Goal: Check status: Check status

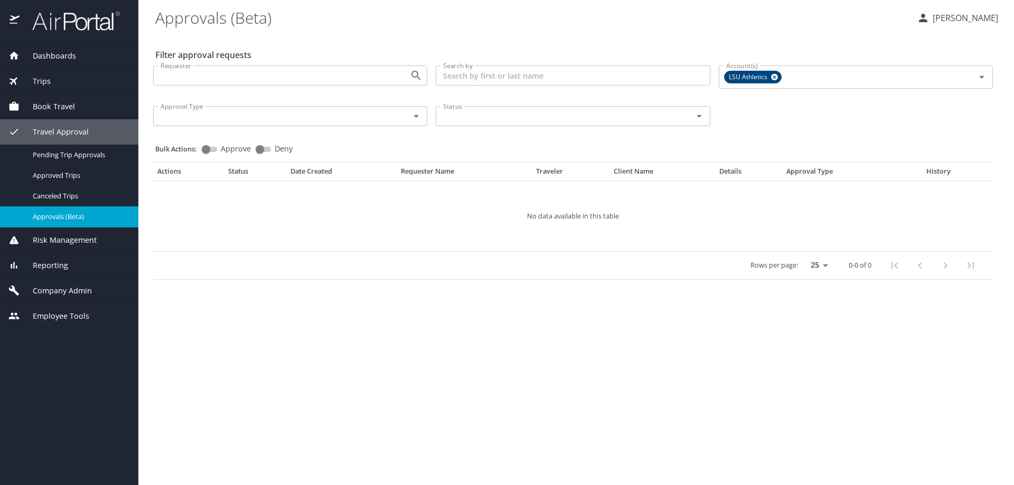
click at [73, 293] on span "Company Admin" at bounding box center [56, 291] width 72 height 12
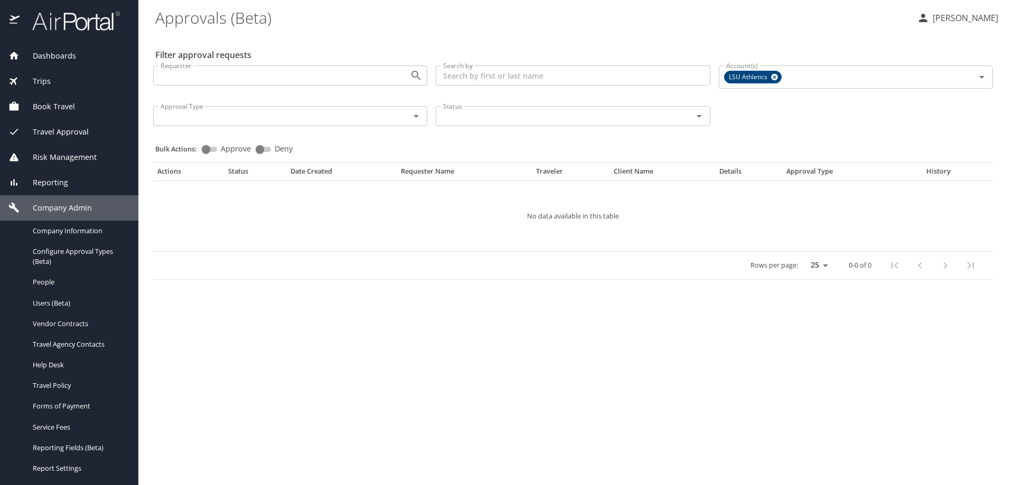
click at [54, 182] on span "Reporting" at bounding box center [44, 183] width 49 height 12
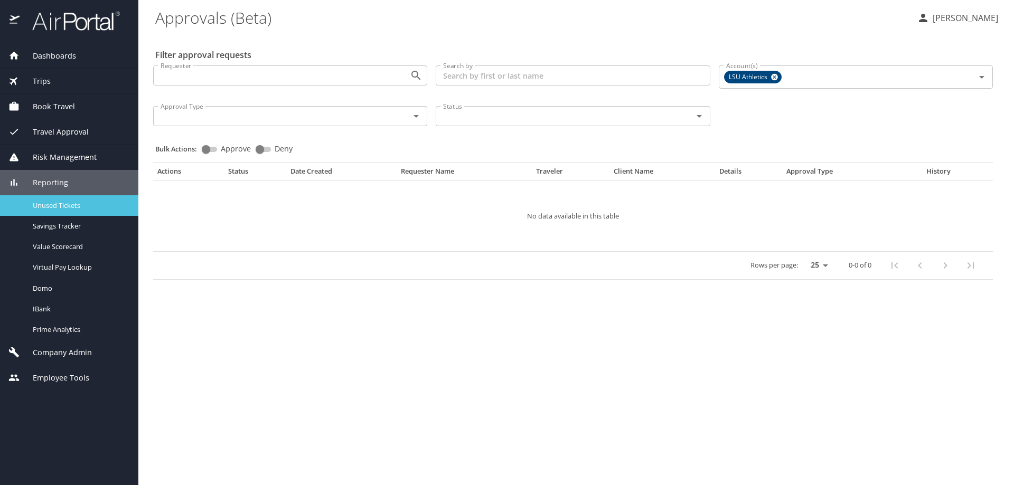
click at [67, 205] on span "Unused Tickets" at bounding box center [79, 206] width 93 height 10
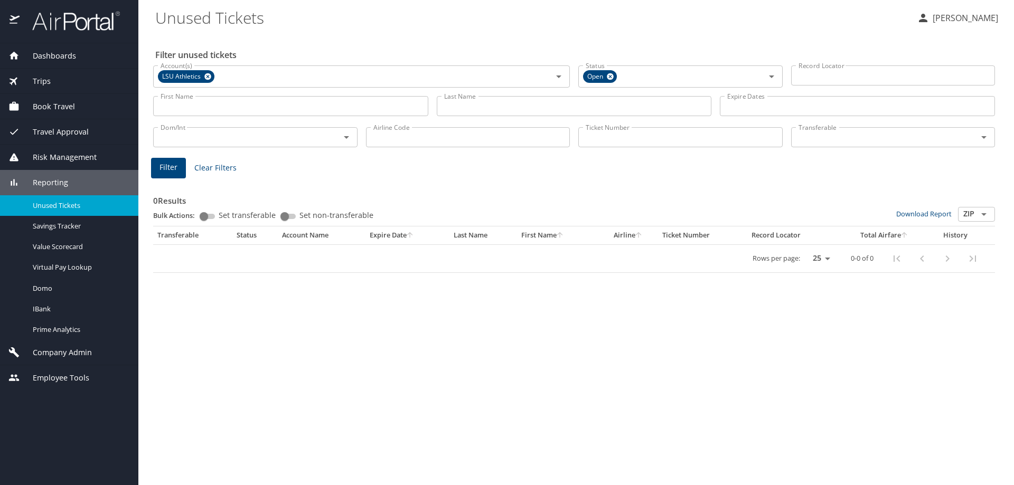
click at [599, 137] on input "Ticket Number" at bounding box center [680, 137] width 204 height 20
paste input "0017309241259"
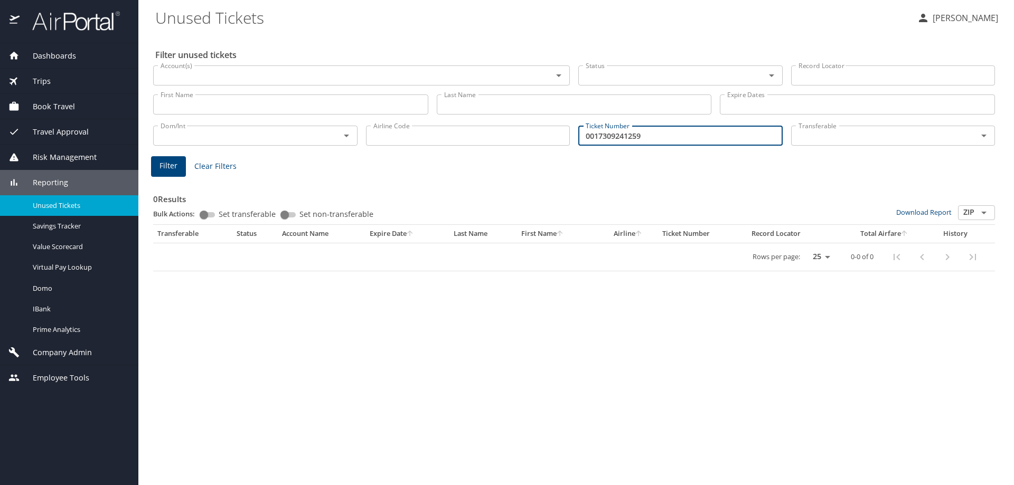
type input "0017309241259"
click at [166, 165] on span "Filter" at bounding box center [168, 165] width 18 height 13
click at [165, 165] on span "Filter" at bounding box center [168, 165] width 18 height 13
click at [71, 131] on span "Travel Approval" at bounding box center [54, 132] width 69 height 12
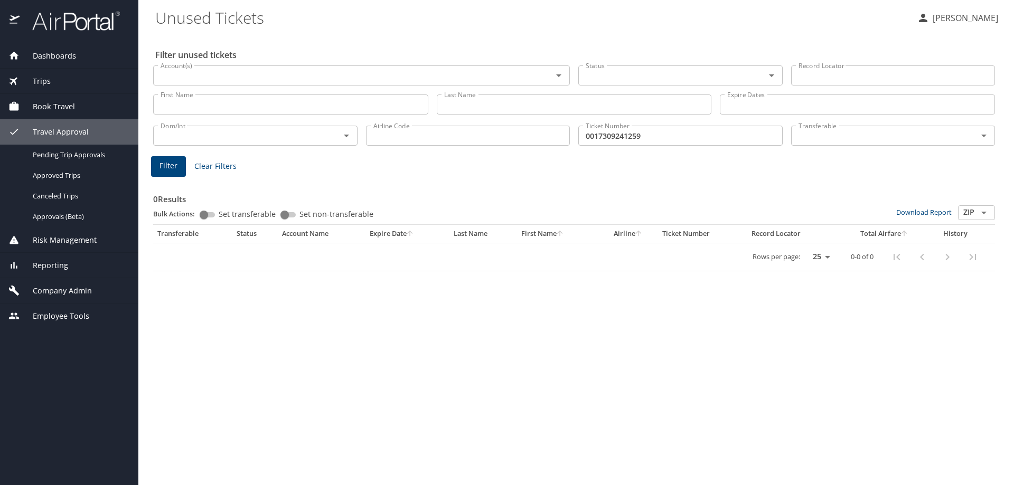
click at [62, 107] on span "Book Travel" at bounding box center [47, 107] width 55 height 12
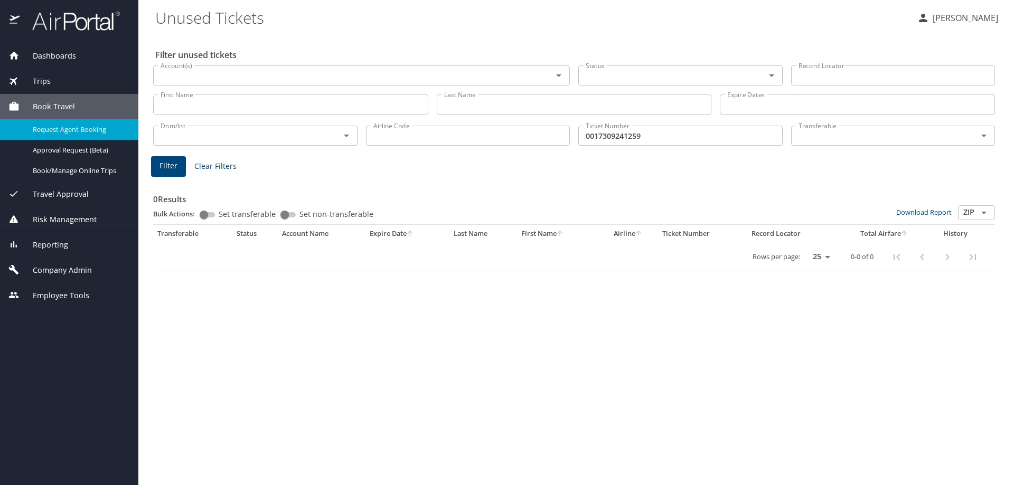
click at [72, 129] on span "Request Agent Booking" at bounding box center [79, 130] width 93 height 10
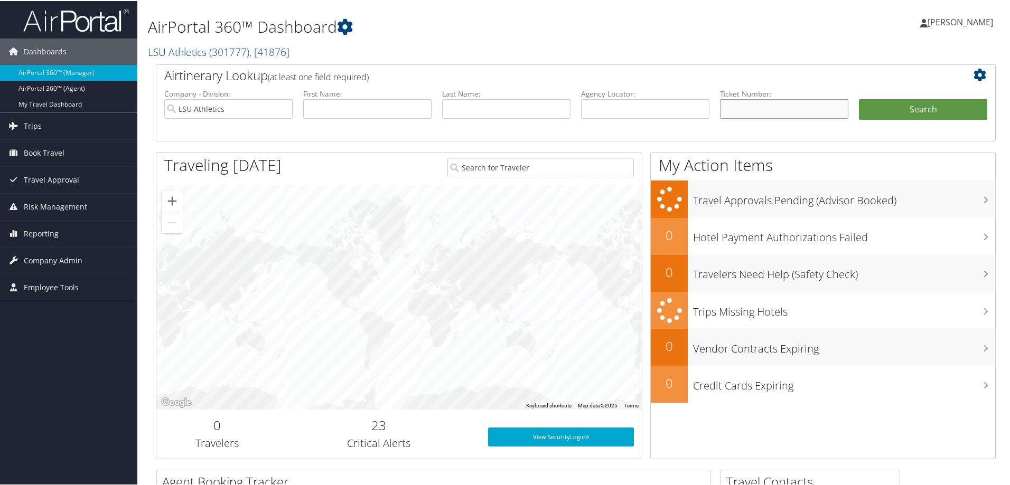
click at [729, 106] on input "text" at bounding box center [784, 108] width 128 height 20
paste input "0017309241259"
type input "0017309241259"
click at [899, 107] on button "Search" at bounding box center [923, 108] width 128 height 21
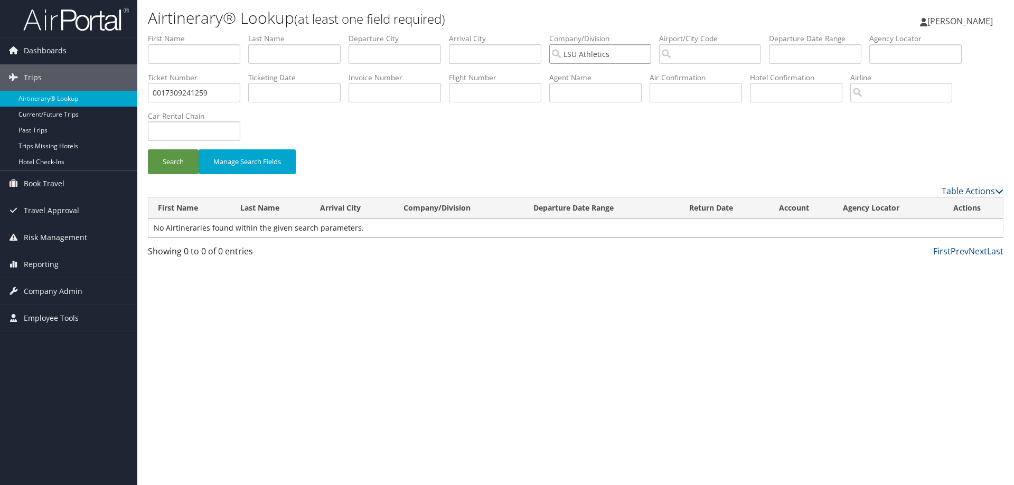
click at [649, 54] on input "LSU Athletics" at bounding box center [600, 54] width 102 height 20
click at [172, 162] on button "Search" at bounding box center [173, 161] width 51 height 25
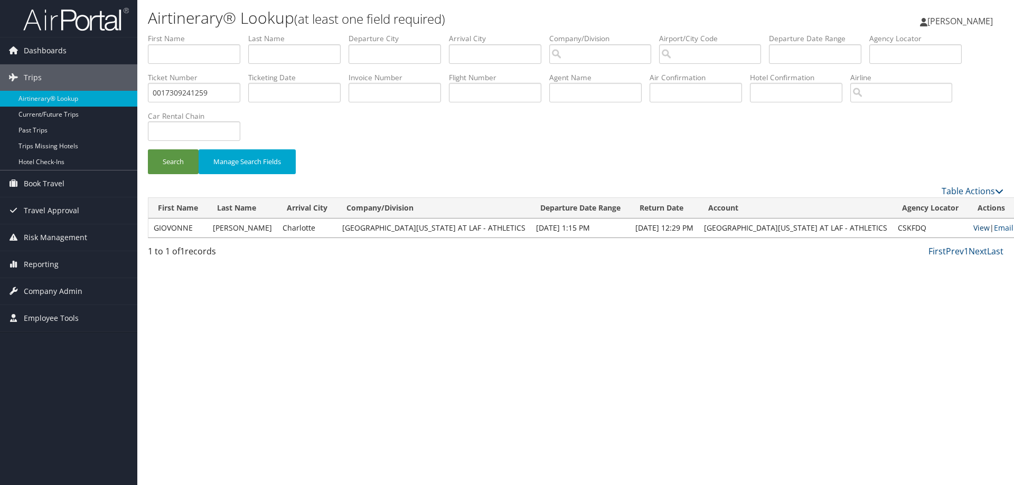
click at [973, 228] on link "View" at bounding box center [981, 228] width 16 height 10
click at [70, 116] on link "Current/Future Trips" at bounding box center [68, 115] width 137 height 16
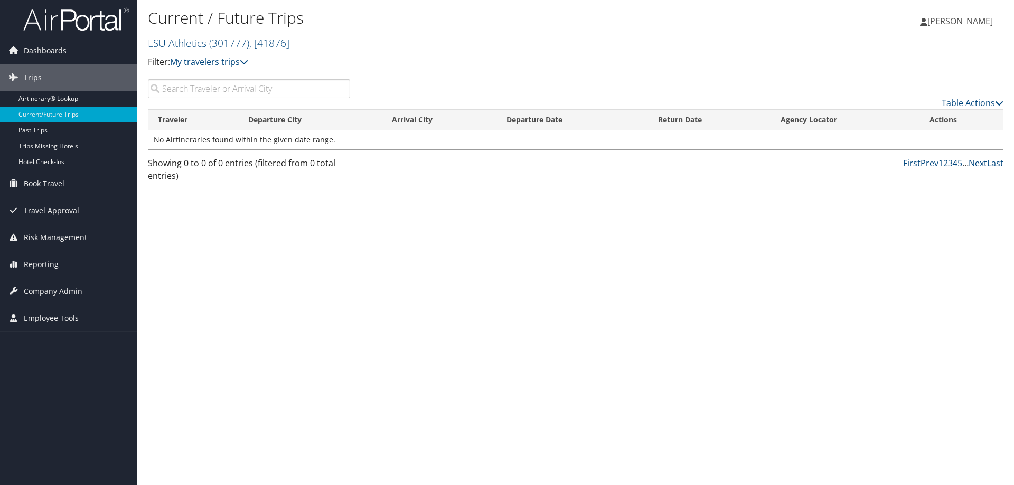
paste input "0017309241259"
type input "0017309241259"
click at [51, 266] on span "Reporting" at bounding box center [41, 264] width 35 height 26
click at [58, 285] on link "Unused Tickets" at bounding box center [68, 286] width 137 height 16
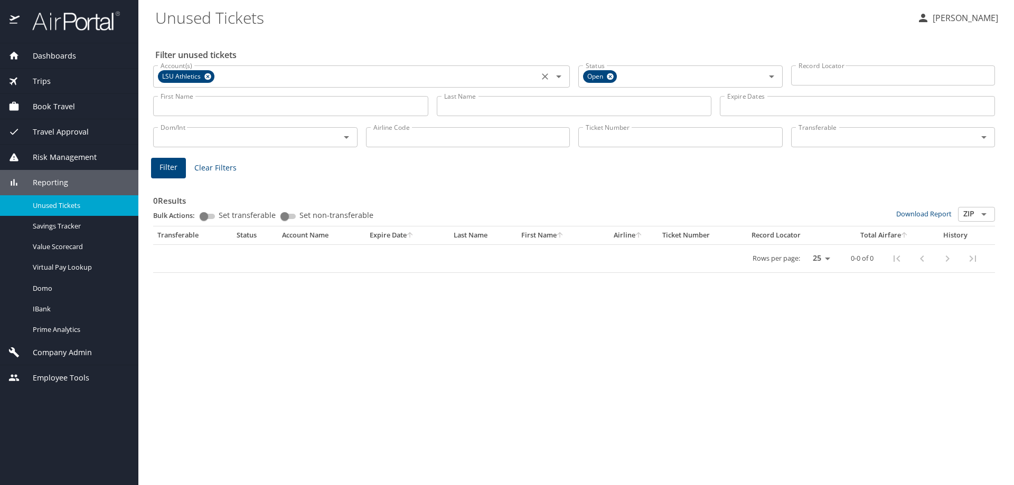
click at [209, 75] on icon at bounding box center [207, 76] width 7 height 7
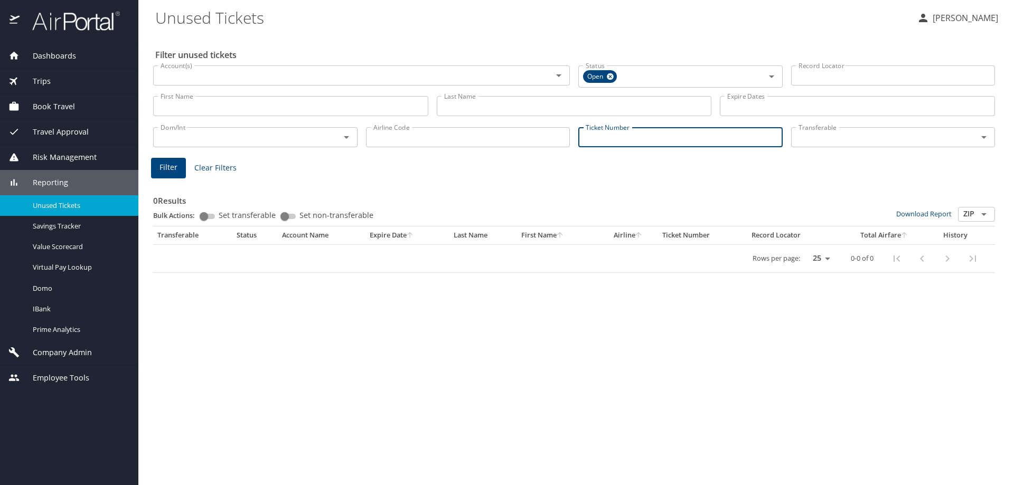
paste input "0017309241259"
type input "0017309241259"
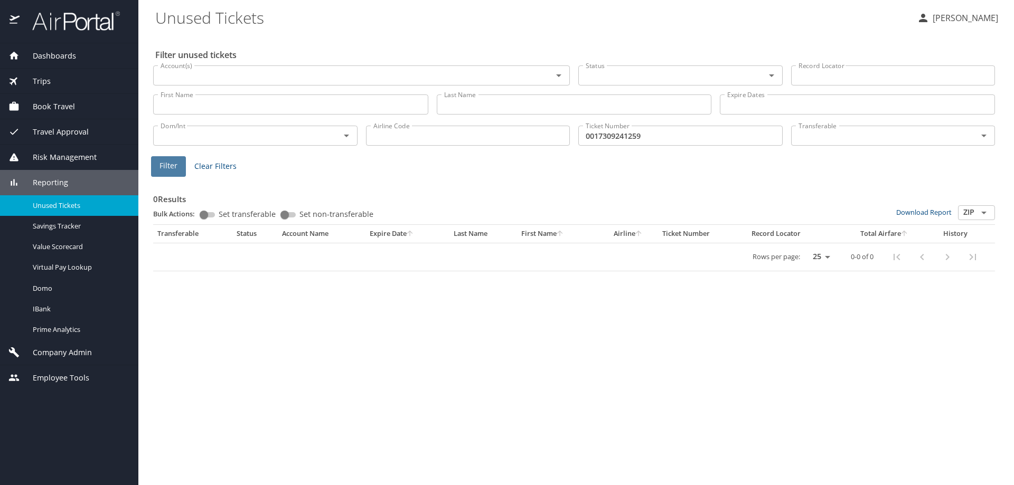
click at [161, 165] on span "Filter" at bounding box center [168, 165] width 18 height 13
click at [55, 294] on div "Domo" at bounding box center [68, 289] width 121 height 12
click at [52, 184] on span "Reporting" at bounding box center [44, 183] width 49 height 12
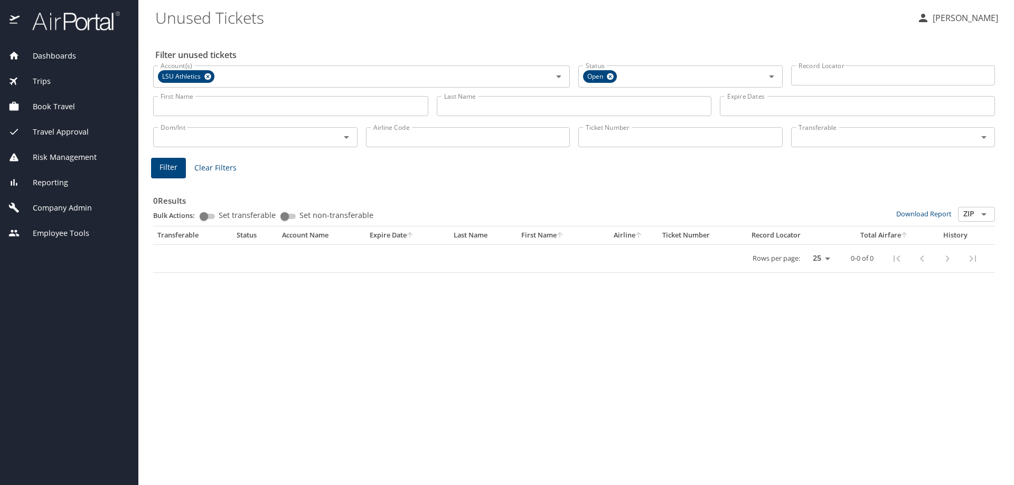
click at [61, 159] on span "Risk Management" at bounding box center [58, 158] width 77 height 12
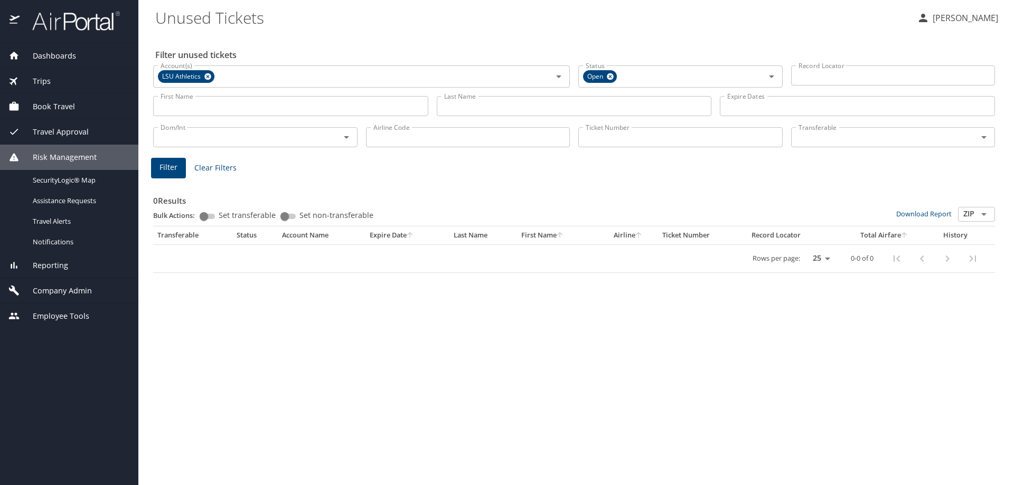
click at [61, 159] on span "Risk Management" at bounding box center [58, 158] width 77 height 12
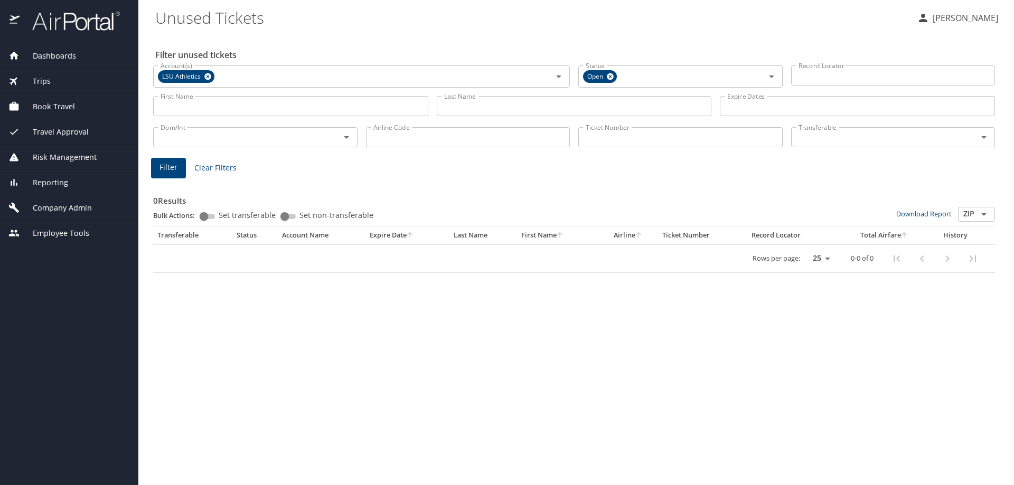
click at [65, 133] on span "Travel Approval" at bounding box center [54, 132] width 69 height 12
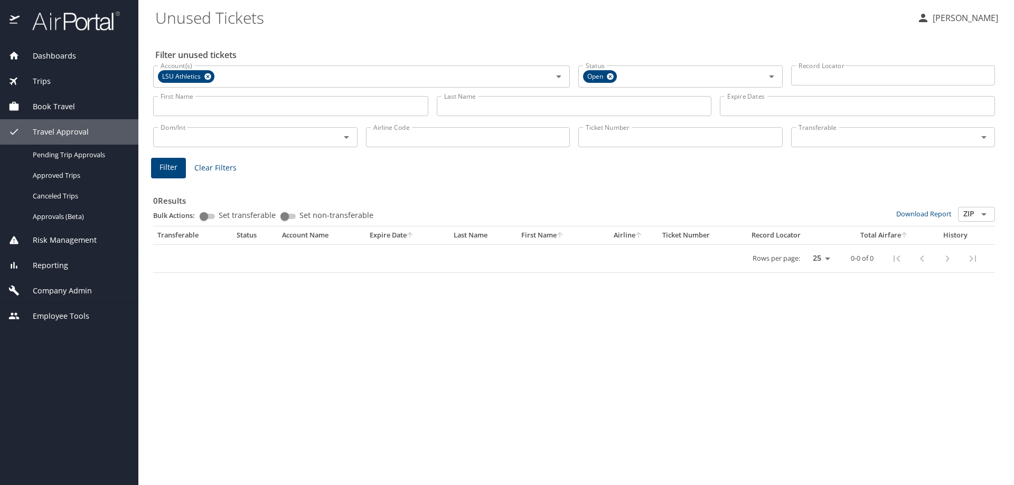
click at [66, 133] on span "Travel Approval" at bounding box center [54, 132] width 69 height 12
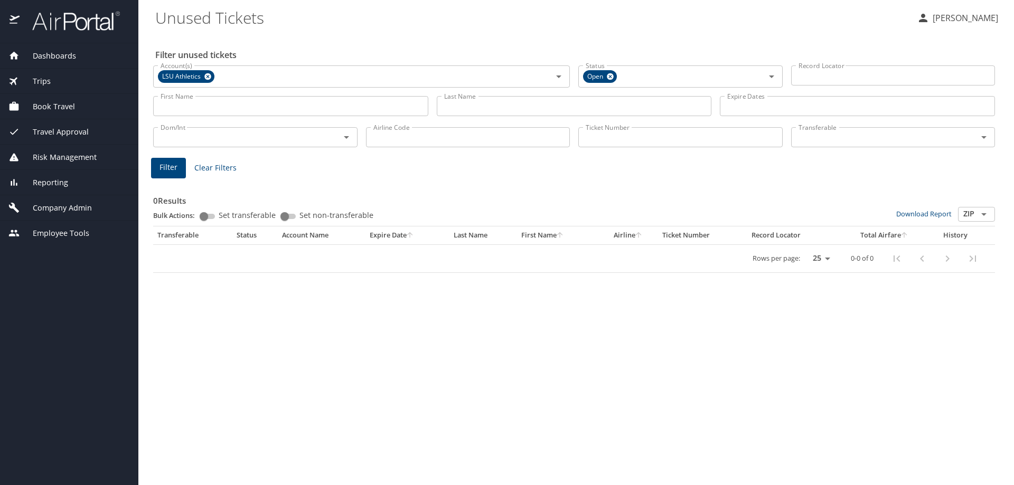
click at [59, 106] on span "Book Travel" at bounding box center [47, 107] width 55 height 12
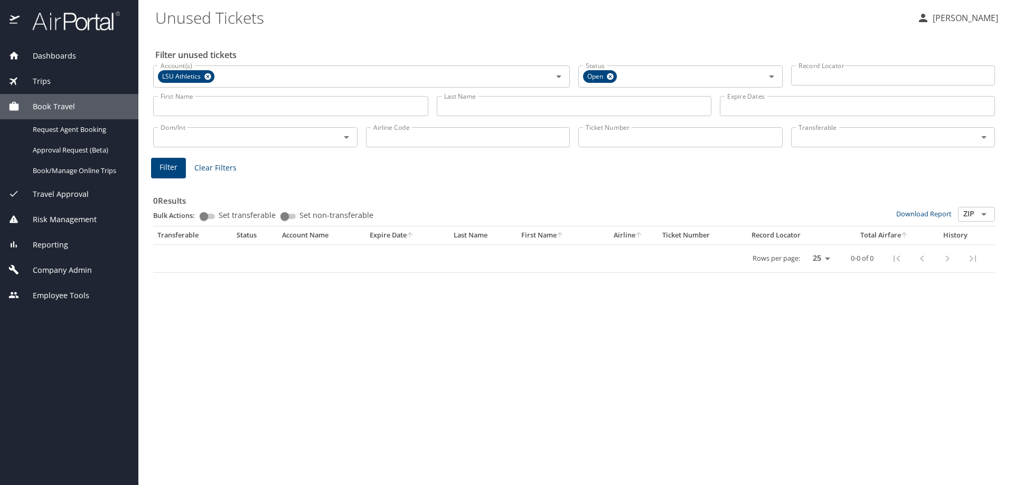
click at [44, 82] on span "Trips" at bounding box center [35, 82] width 31 height 12
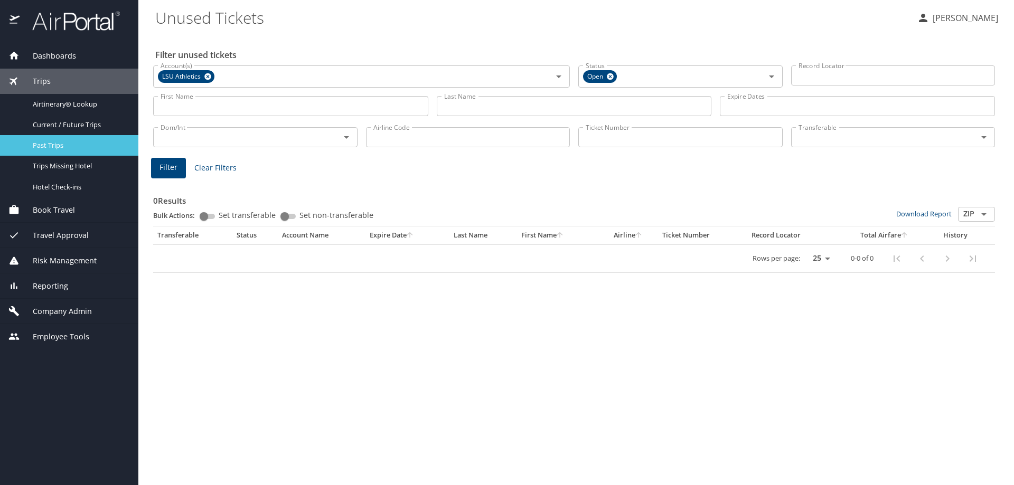
click at [63, 147] on span "Past Trips" at bounding box center [79, 145] width 93 height 10
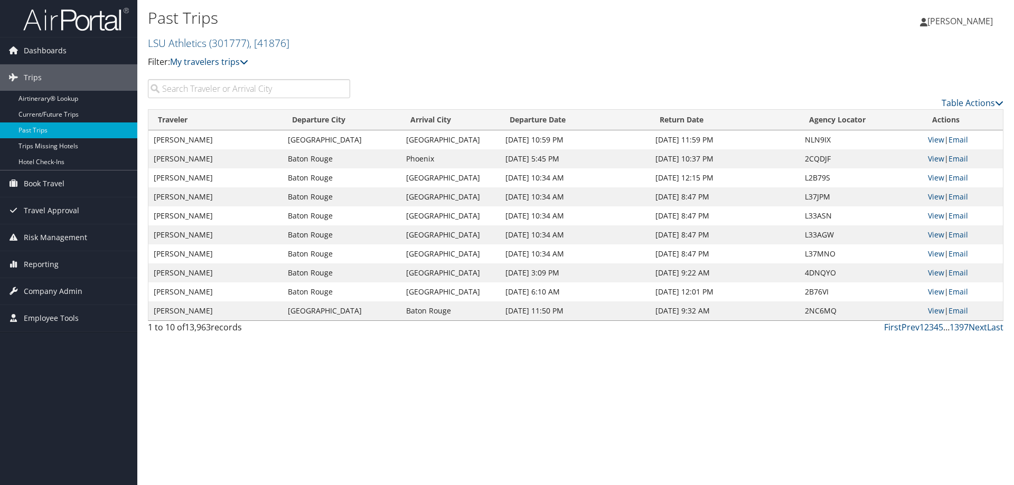
paste input "0017309241259"
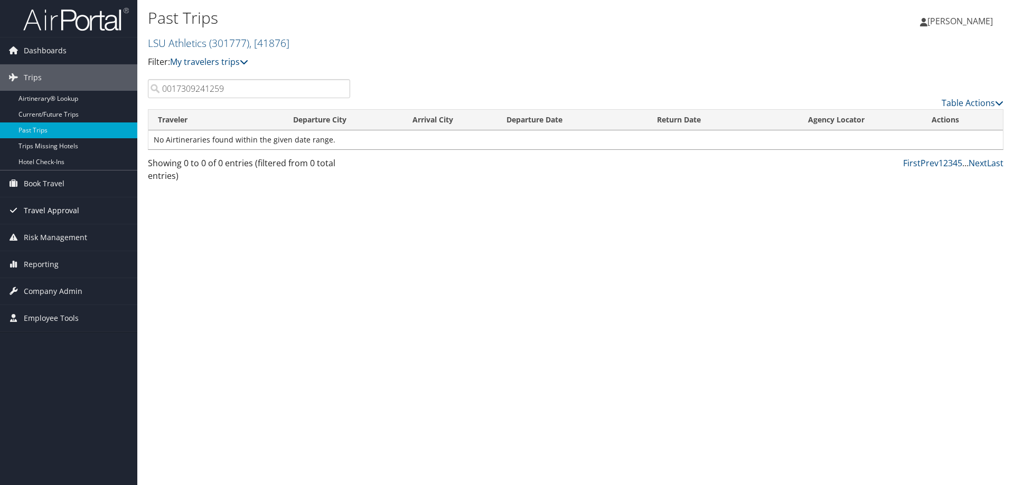
type input "0017309241259"
click at [55, 210] on span "Travel Approval" at bounding box center [51, 211] width 55 height 26
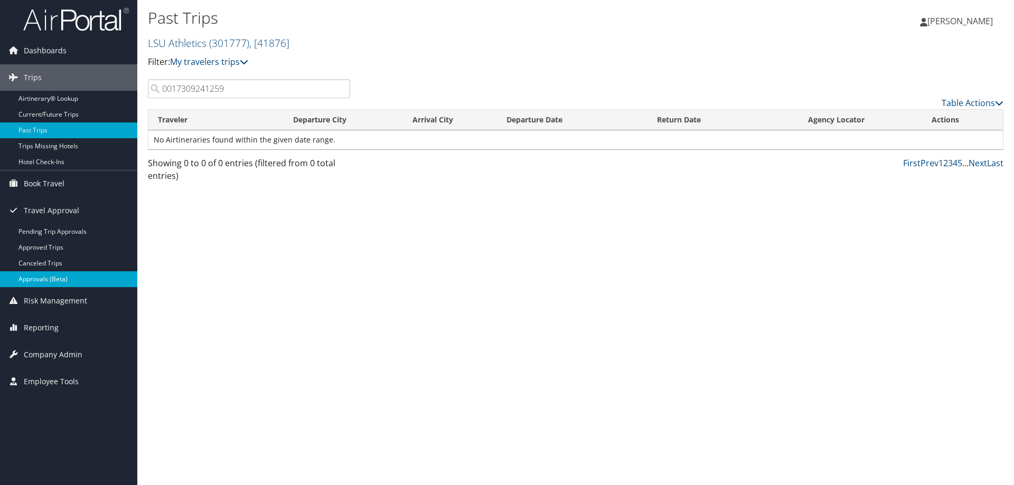
click at [53, 281] on link "Approvals (Beta)" at bounding box center [68, 279] width 137 height 16
